Goal: Use online tool/utility: Utilize a website feature to perform a specific function

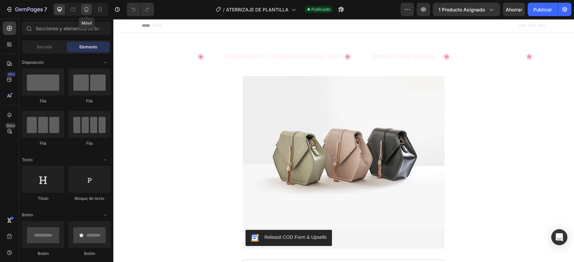
click at [89, 6] on icon at bounding box center [86, 9] width 7 height 7
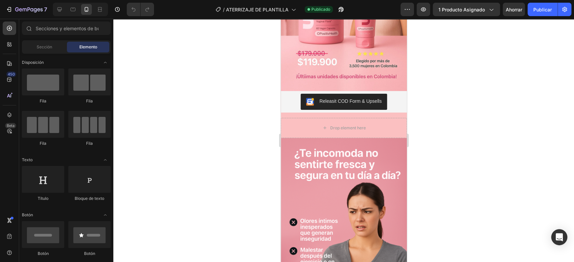
scroll to position [47, 0]
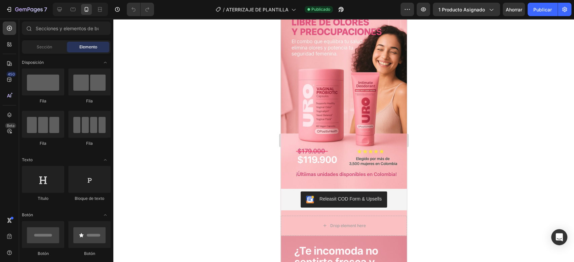
drag, startPoint x: 402, startPoint y: 35, endPoint x: 688, endPoint y: 59, distance: 287.3
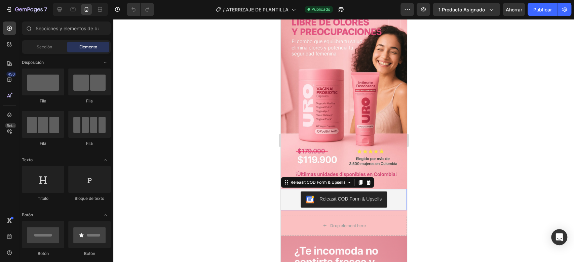
click at [326, 196] on div "Releasit COD Form & Upsells" at bounding box center [350, 199] width 62 height 7
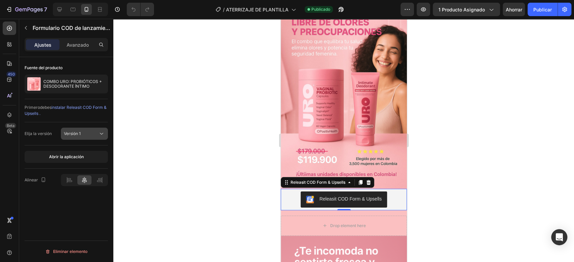
click at [102, 134] on icon at bounding box center [101, 134] width 7 height 7
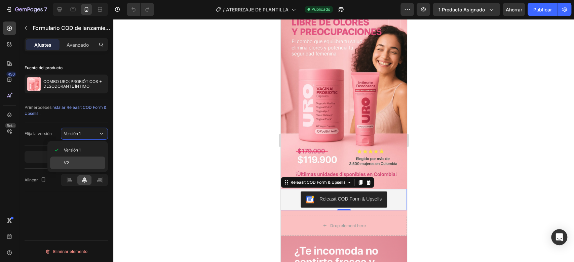
click at [81, 166] on div "V2" at bounding box center [77, 163] width 55 height 13
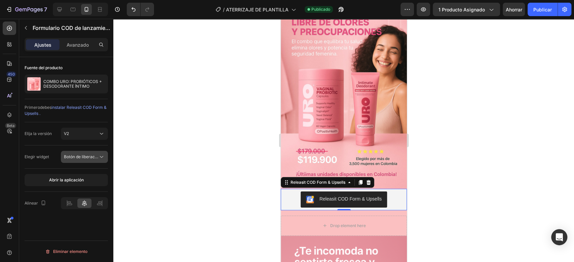
click at [88, 158] on font "Botón de liberación" at bounding box center [82, 156] width 37 height 5
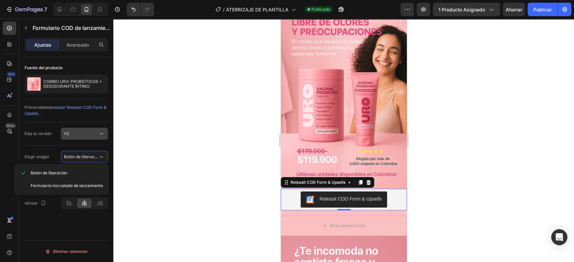
click at [93, 139] on button "V2" at bounding box center [84, 134] width 47 height 12
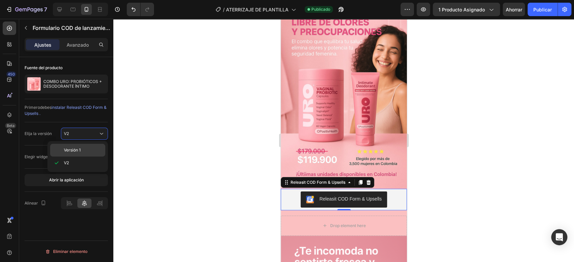
click at [83, 146] on div "Versión 1" at bounding box center [77, 150] width 55 height 13
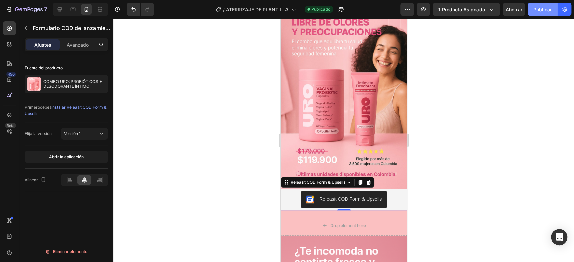
click at [546, 13] on button "Publicar" at bounding box center [543, 9] width 30 height 13
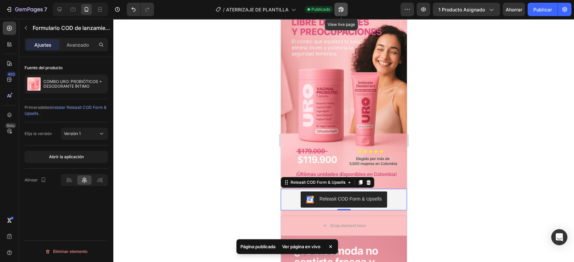
click at [342, 11] on icon "button" at bounding box center [341, 9] width 5 height 5
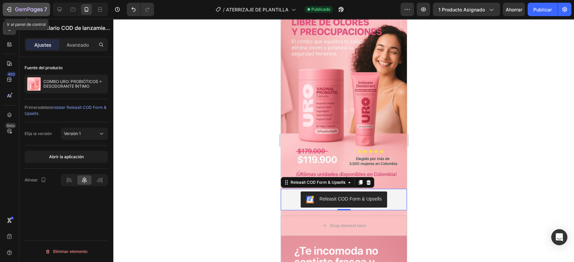
click at [33, 10] on icon "button" at bounding box center [31, 9] width 3 height 3
